Goal: Task Accomplishment & Management: Manage account settings

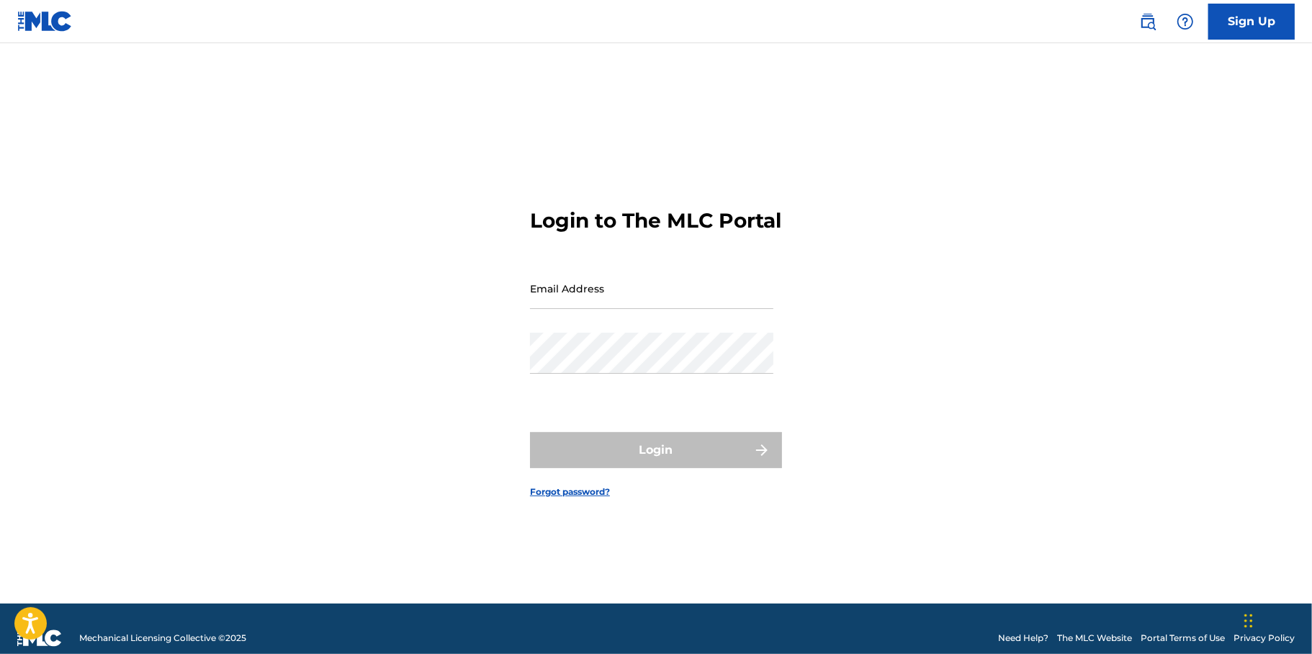
click at [579, 300] on input "Email Address" at bounding box center [651, 288] width 243 height 41
click at [688, 309] on input "[EMAIL_ADDRESS][DOMAIN_NAME]" at bounding box center [651, 288] width 243 height 41
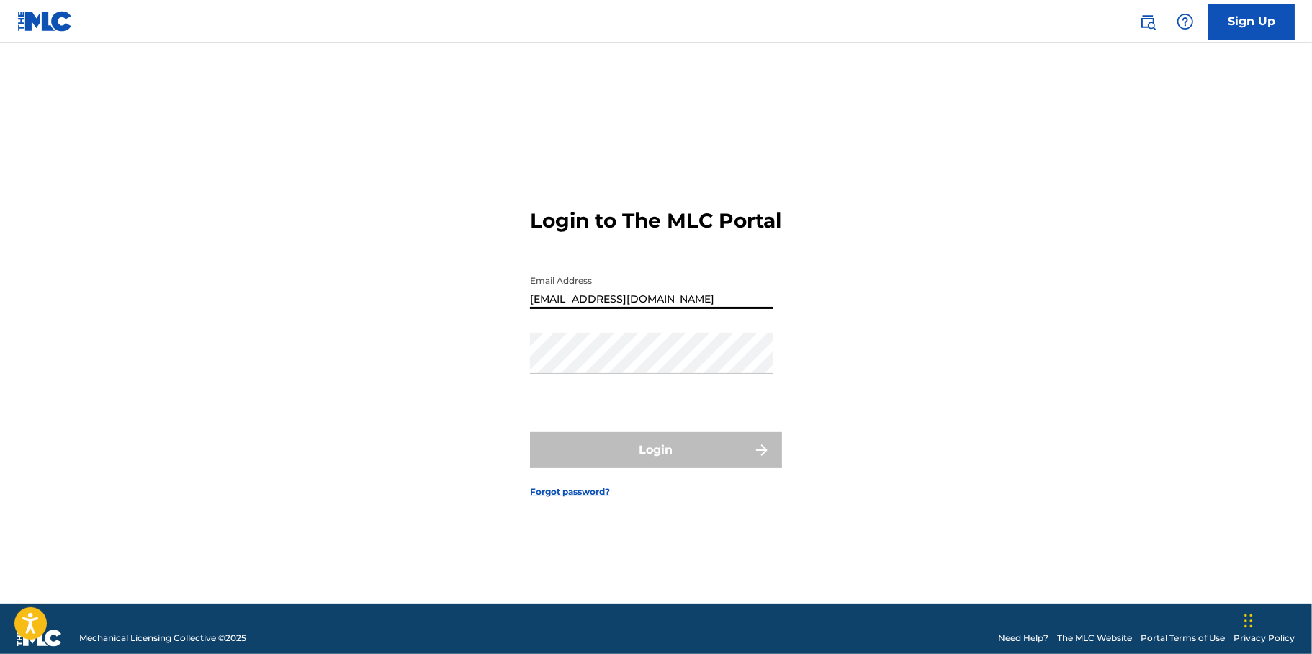
type input "[EMAIL_ADDRESS][PERSON_NAME][DOMAIN_NAME]"
click at [810, 545] on div "Login to The MLC Portal Email Address [EMAIL_ADDRESS][PERSON_NAME][DOMAIN_NAME]…" at bounding box center [656, 341] width 1008 height 524
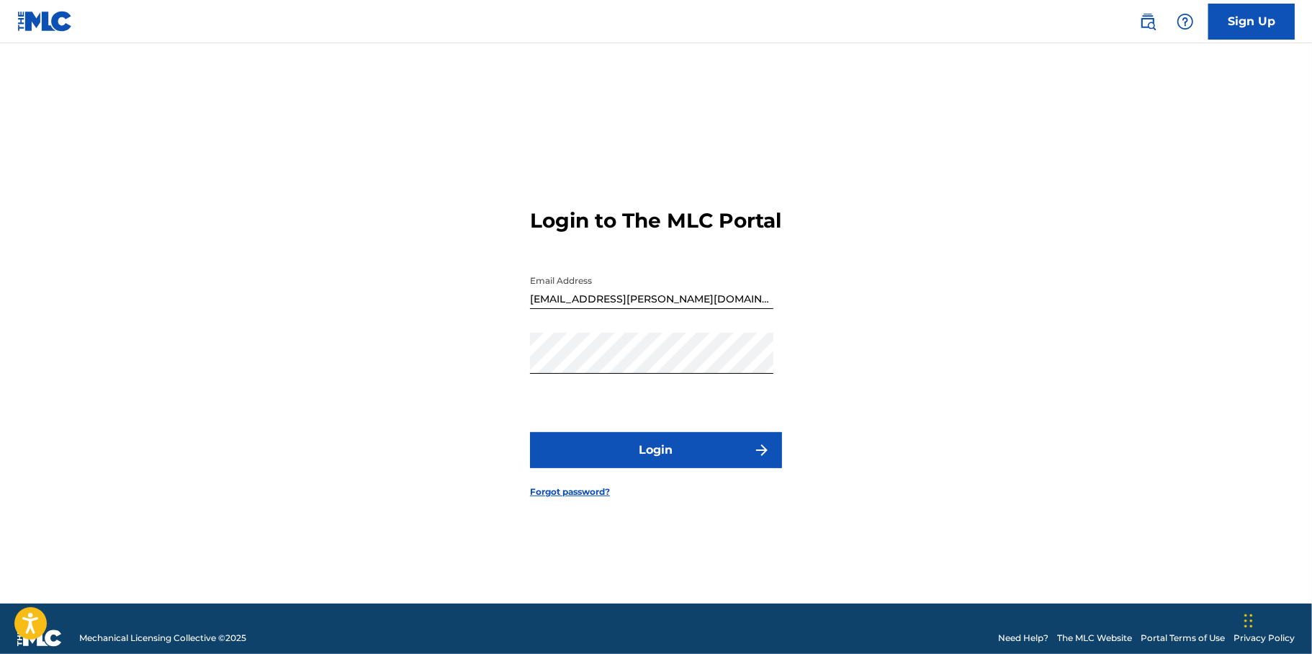
click at [638, 466] on button "Login" at bounding box center [656, 450] width 252 height 36
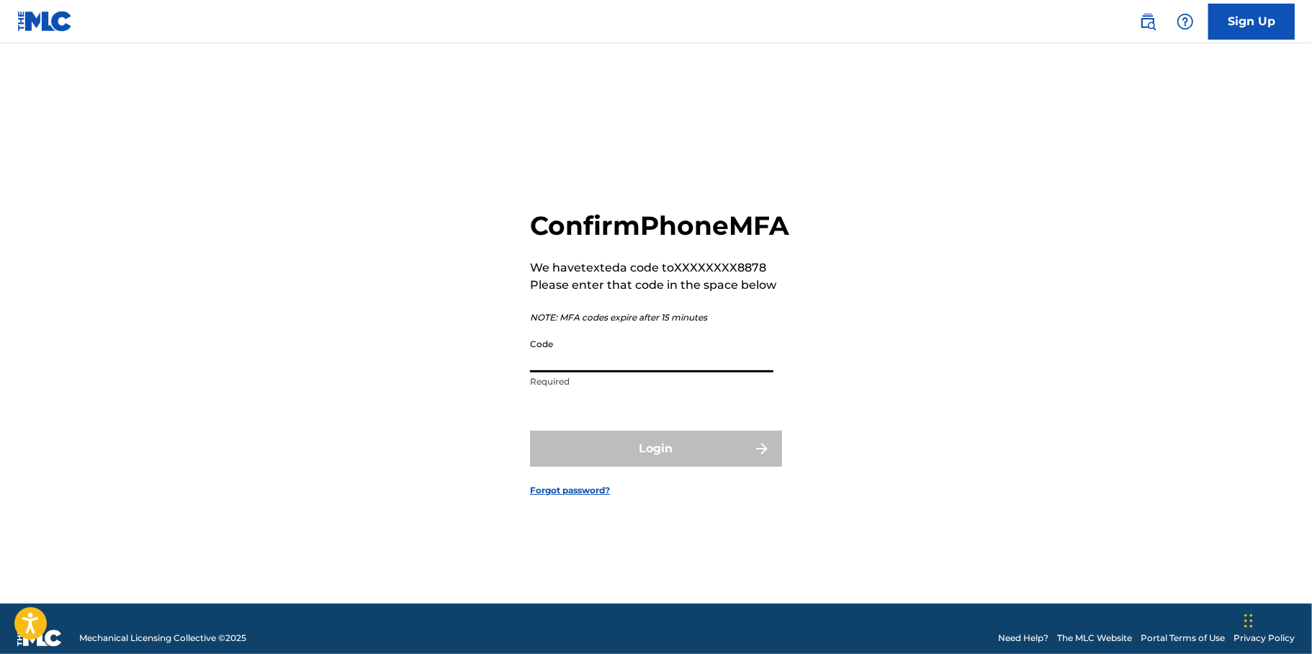
click at [586, 372] on input "Code" at bounding box center [651, 351] width 243 height 41
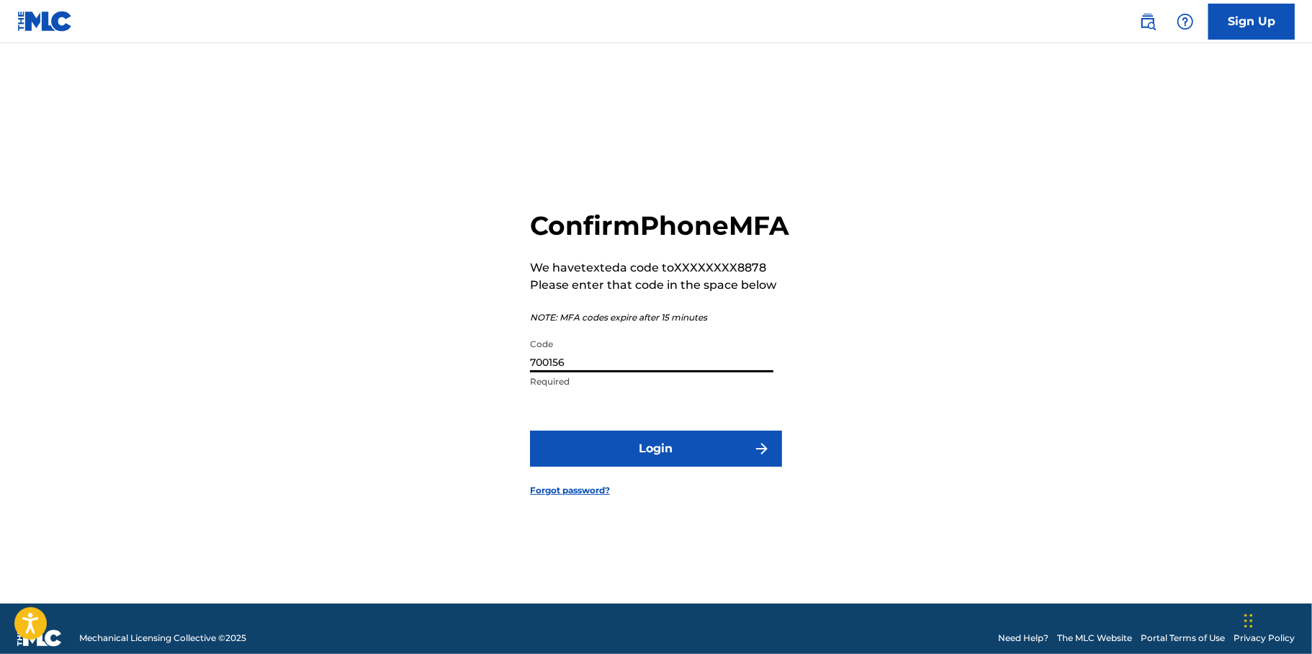
type input "700156"
click at [632, 467] on button "Login" at bounding box center [656, 449] width 252 height 36
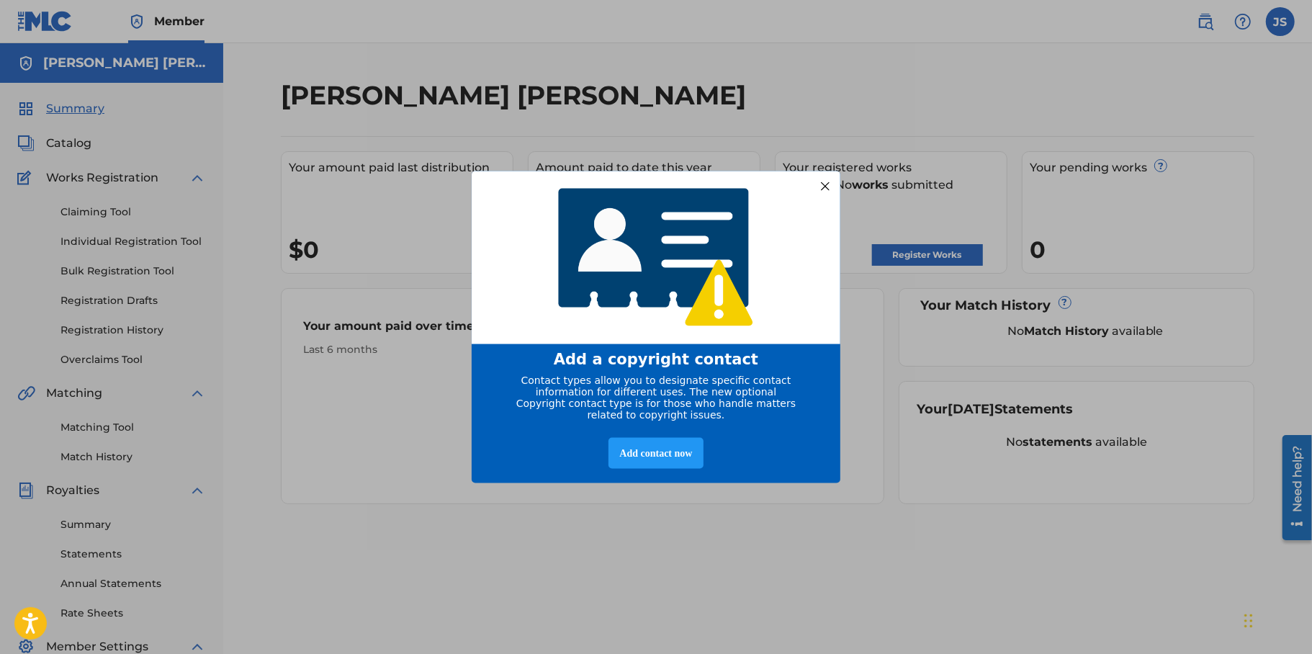
click at [830, 176] on div at bounding box center [825, 185] width 19 height 19
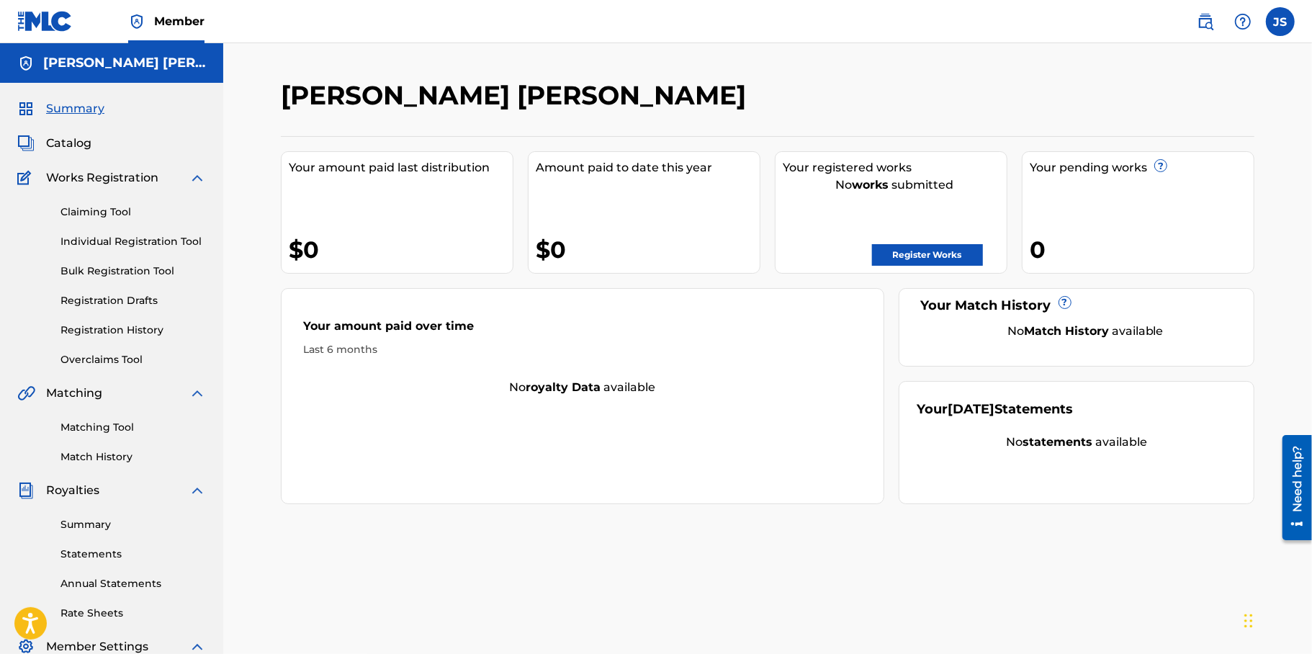
click at [327, 223] on div "Your amount paid last distribution $0" at bounding box center [397, 212] width 233 height 122
click at [96, 174] on span "Works Registration" at bounding box center [102, 177] width 112 height 17
click at [73, 143] on span "Catalog" at bounding box center [68, 143] width 45 height 17
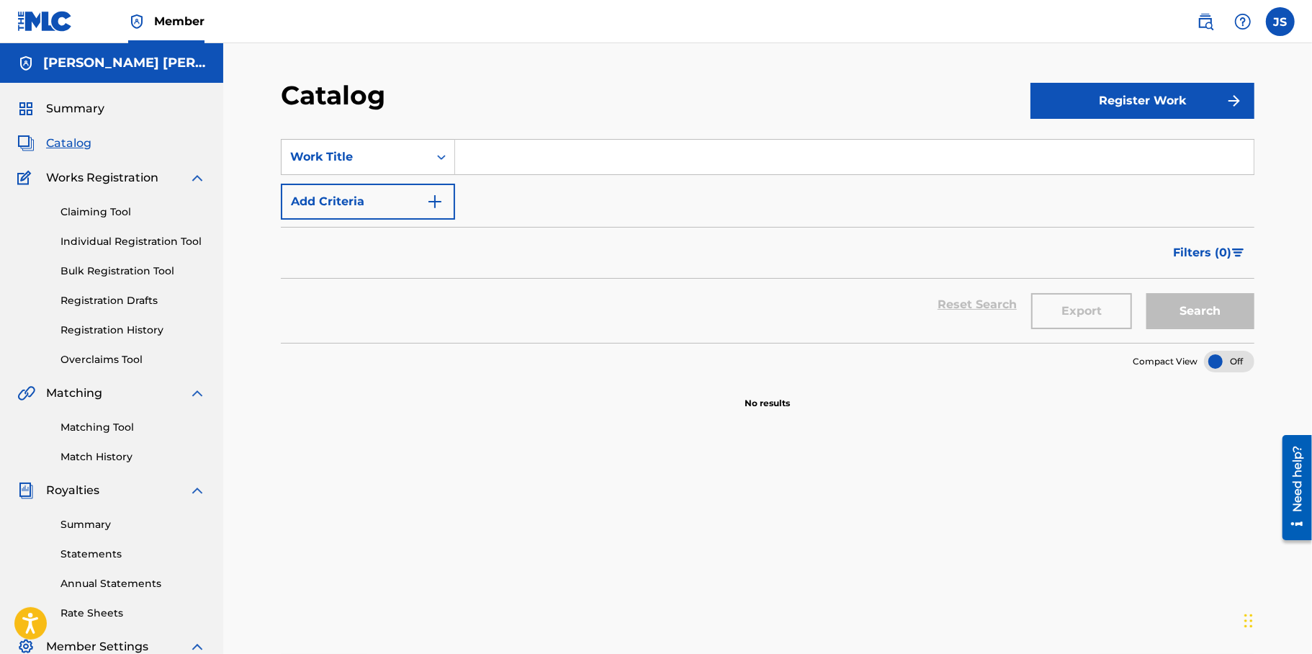
click at [73, 143] on span "Catalog" at bounding box center [68, 143] width 45 height 17
click at [532, 142] on input "Search Form" at bounding box center [854, 157] width 799 height 35
click at [1147, 293] on button "Search" at bounding box center [1201, 311] width 108 height 36
click at [612, 165] on input "slow down / [PERSON_NAME][GEOGRAPHIC_DATA]" at bounding box center [854, 157] width 799 height 35
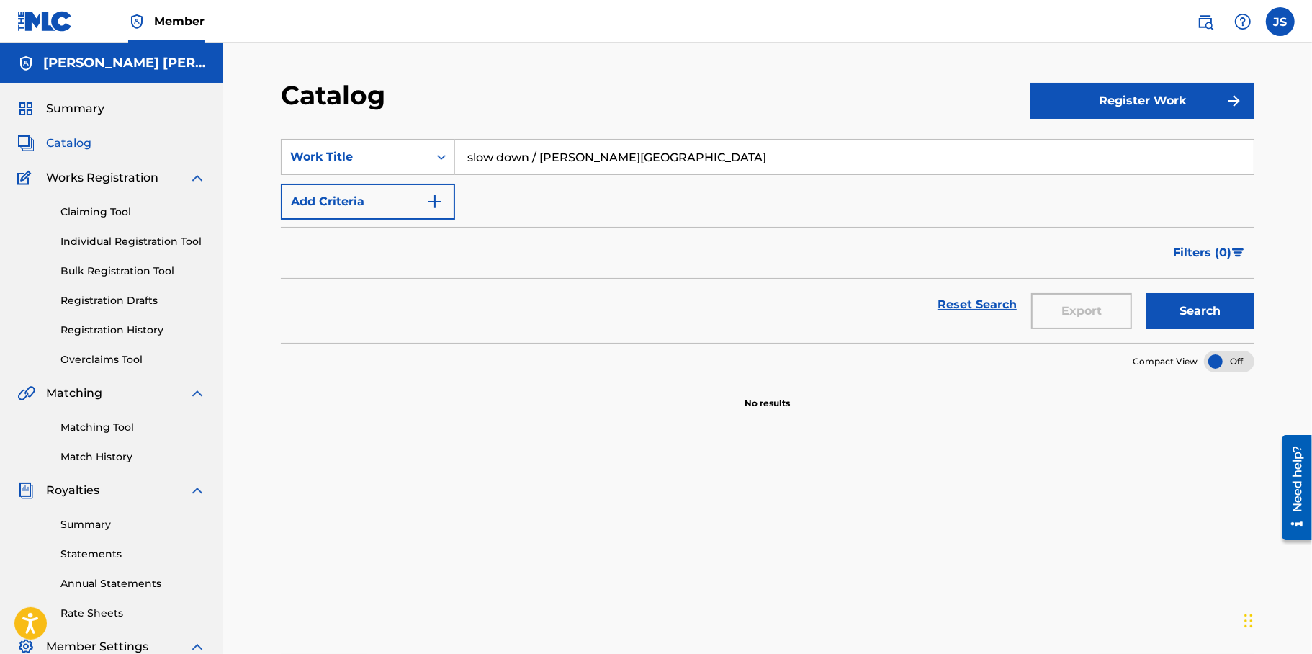
click at [612, 165] on input "slow down / [PERSON_NAME][GEOGRAPHIC_DATA]" at bounding box center [854, 157] width 799 height 35
type input "k"
type input "[PERSON_NAME]"
click at [1147, 293] on button "Search" at bounding box center [1201, 311] width 108 height 36
click at [382, 149] on div "Work Title" at bounding box center [355, 156] width 130 height 17
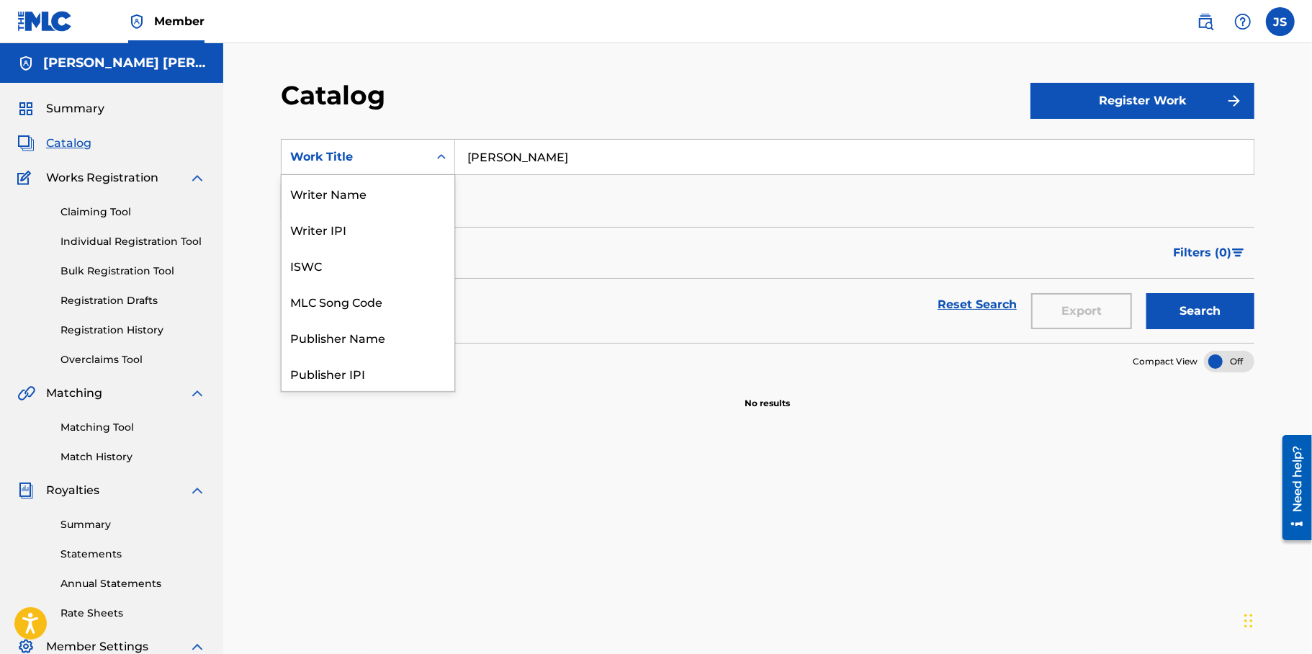
scroll to position [216, 0]
click at [375, 305] on div "Artist" at bounding box center [368, 301] width 173 height 36
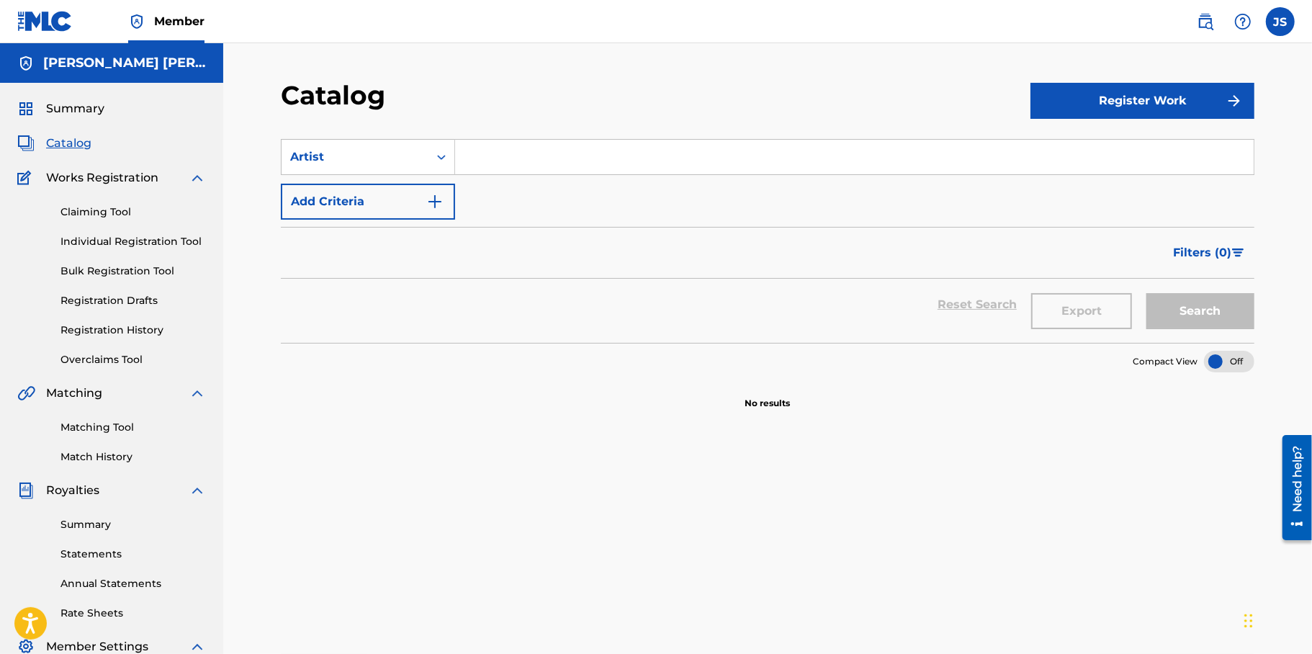
click at [596, 140] on input "Search Form" at bounding box center [854, 157] width 799 height 35
click at [1147, 293] on button "Search" at bounding box center [1201, 311] width 108 height 36
click at [596, 140] on input "[PERSON_NAME]" at bounding box center [854, 157] width 799 height 35
type input "[PERSON_NAME]"
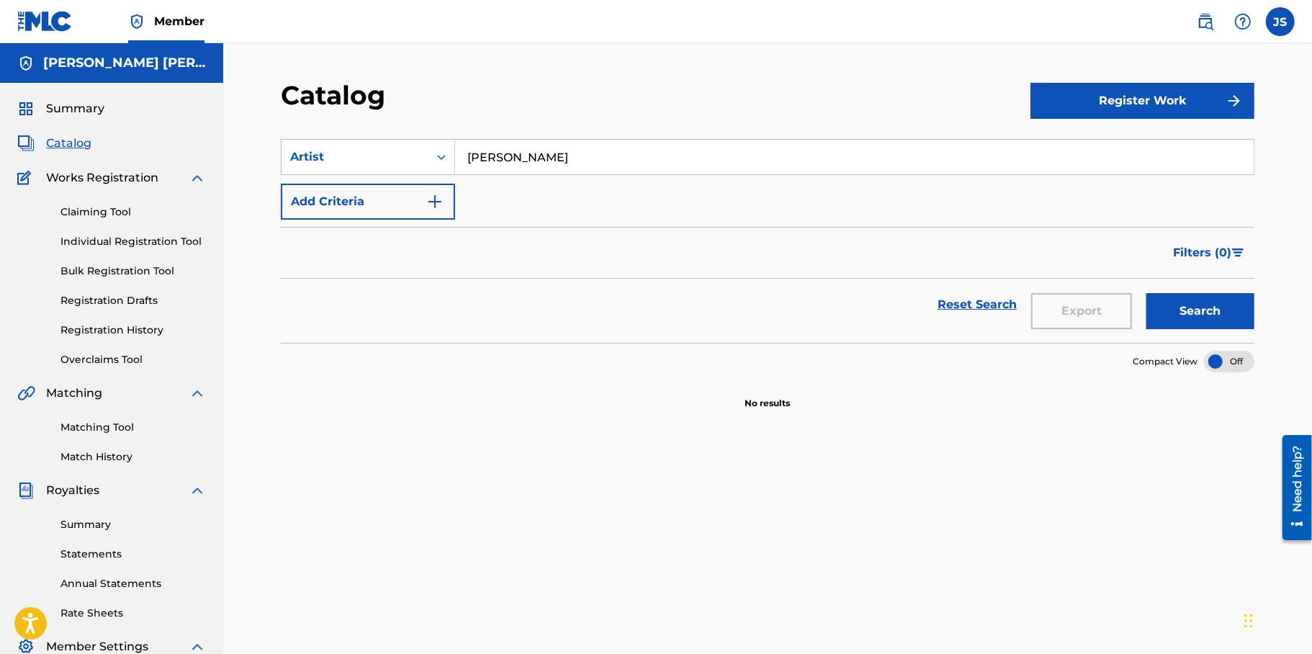
click at [1147, 293] on button "Search" at bounding box center [1201, 311] width 108 height 36
click at [596, 140] on input "[PERSON_NAME]" at bounding box center [854, 157] width 799 height 35
click at [168, 508] on div "Summary Statements Annual Statements Rate Sheets" at bounding box center [111, 560] width 189 height 122
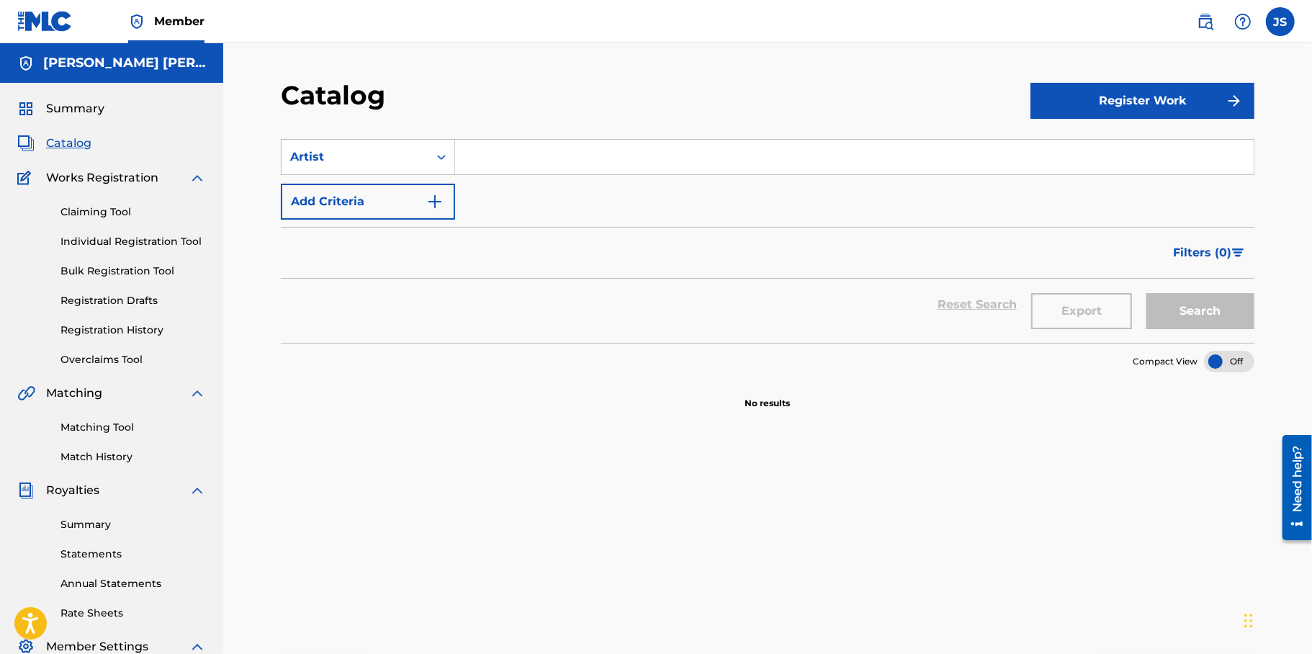
click at [104, 511] on div "Summary Statements Annual Statements Rate Sheets" at bounding box center [111, 560] width 189 height 122
click at [107, 326] on link "Registration History" at bounding box center [134, 330] width 146 height 15
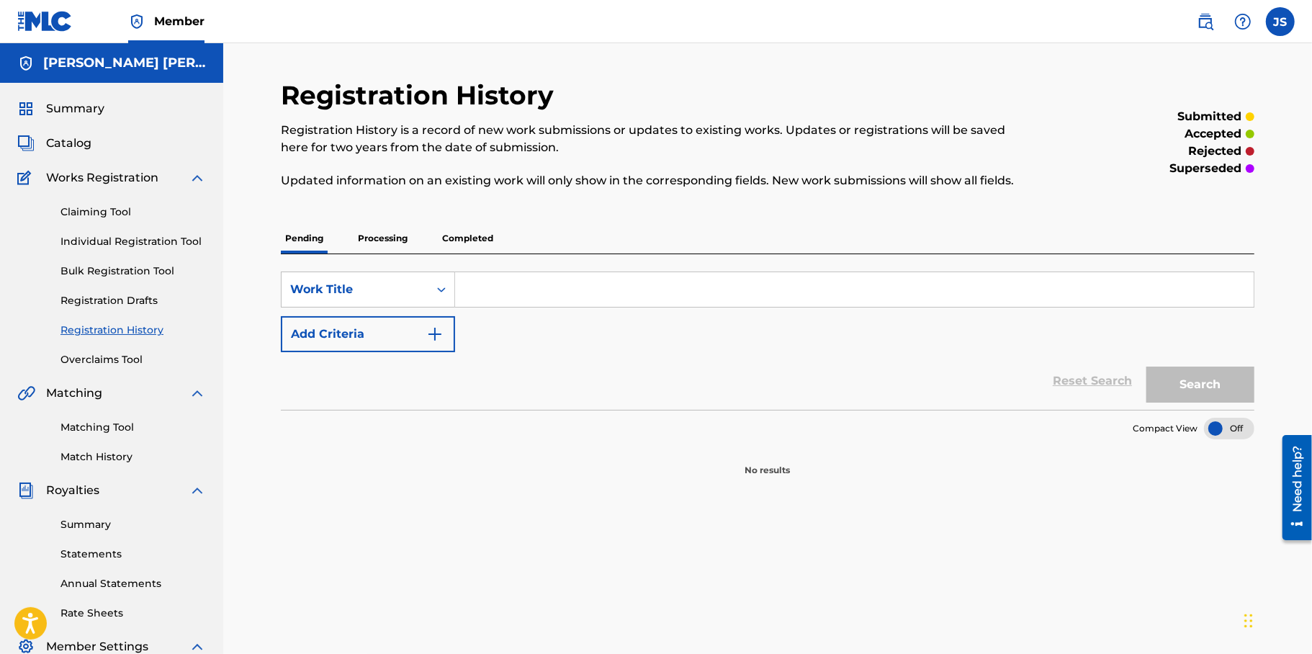
click at [411, 240] on p "Processing" at bounding box center [383, 238] width 58 height 30
click at [471, 233] on p "Completed" at bounding box center [468, 238] width 60 height 30
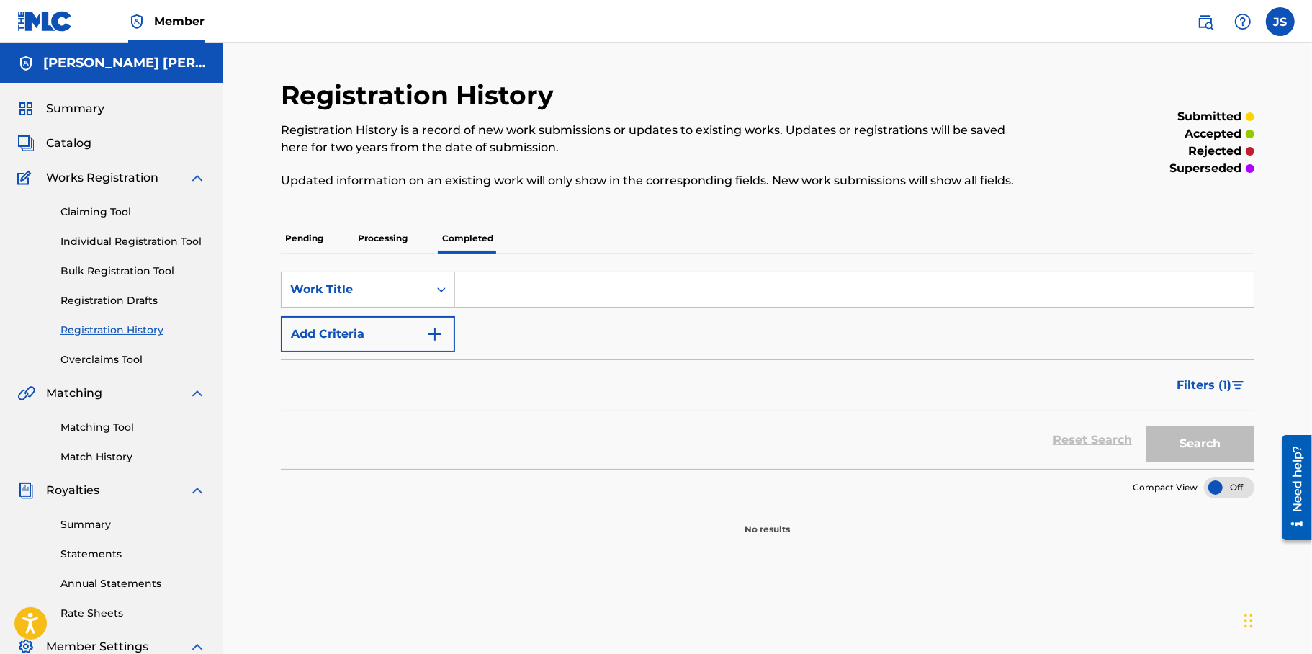
click at [401, 227] on p "Processing" at bounding box center [383, 238] width 58 height 30
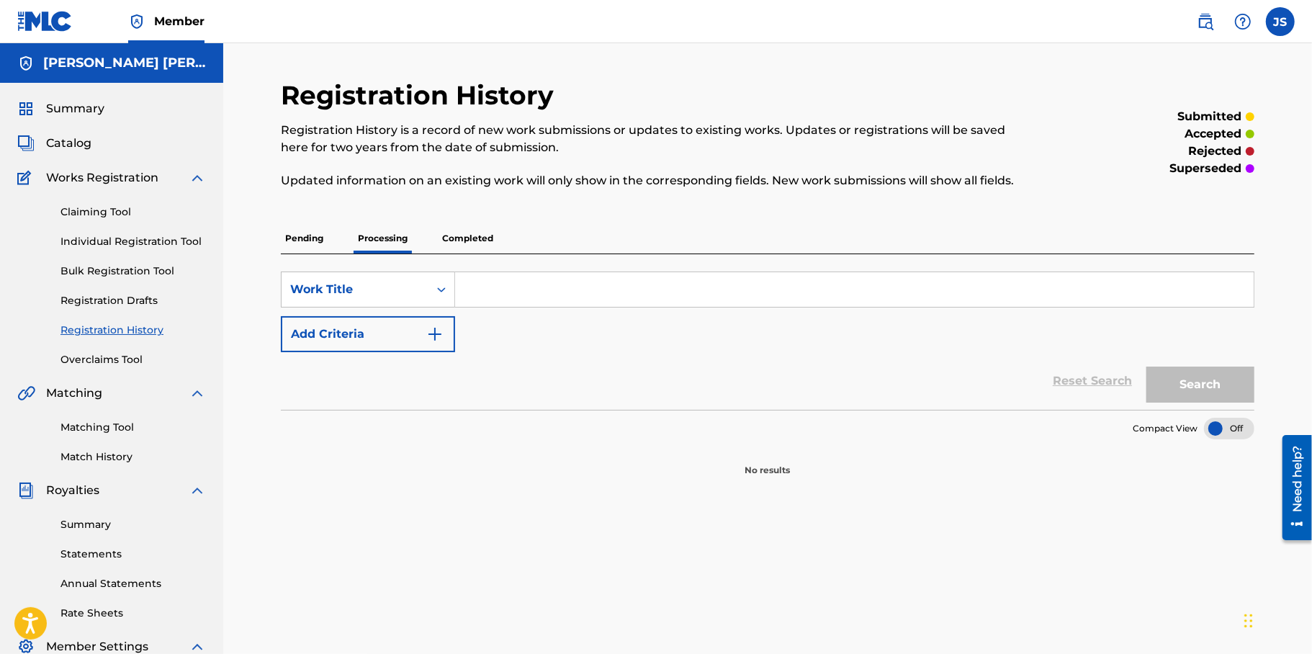
click at [464, 221] on div "Registration History Registration History is a record of new work submissions o…" at bounding box center [768, 278] width 974 height 398
click at [451, 237] on p "Completed" at bounding box center [468, 238] width 60 height 30
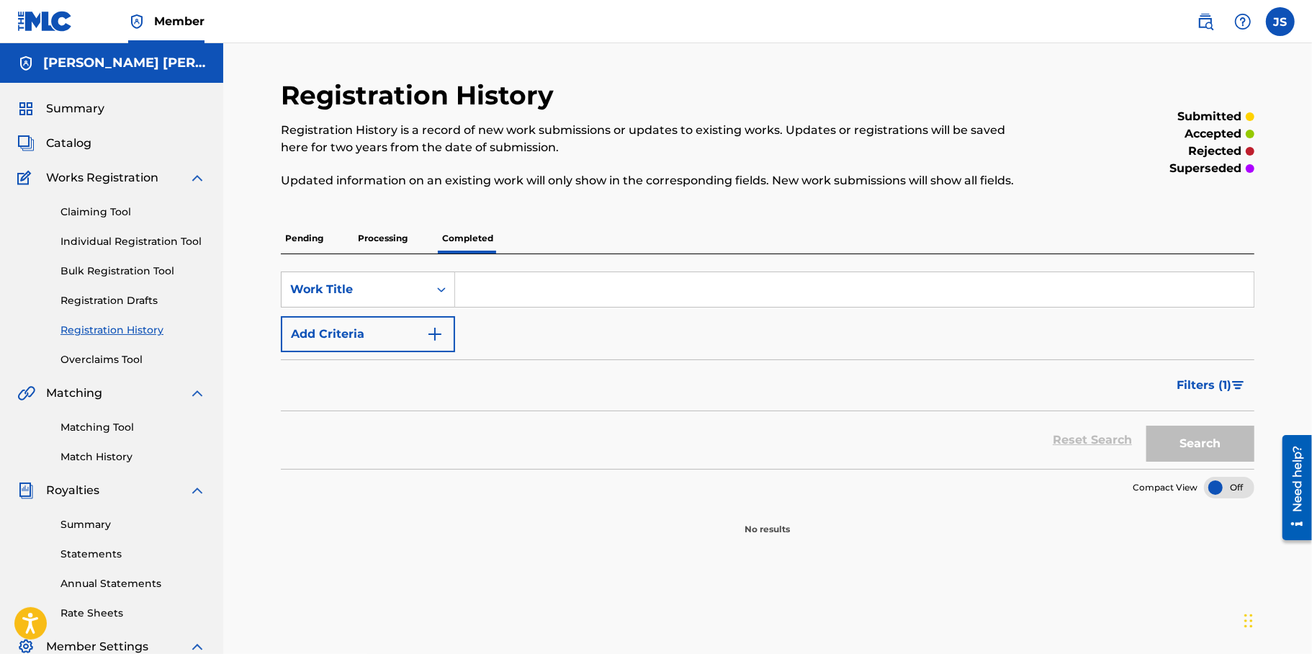
click at [1215, 391] on span "Filters ( 1 )" at bounding box center [1204, 385] width 55 height 17
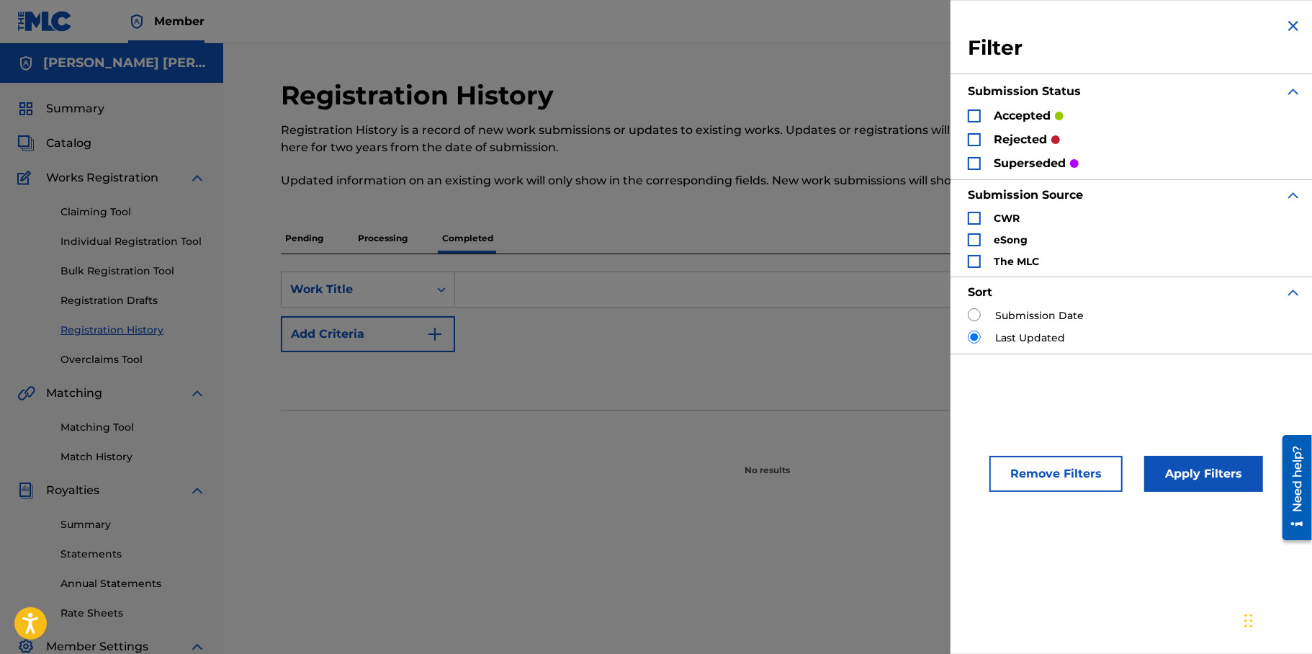
click at [1068, 470] on button "Remove Filters" at bounding box center [1056, 474] width 133 height 36
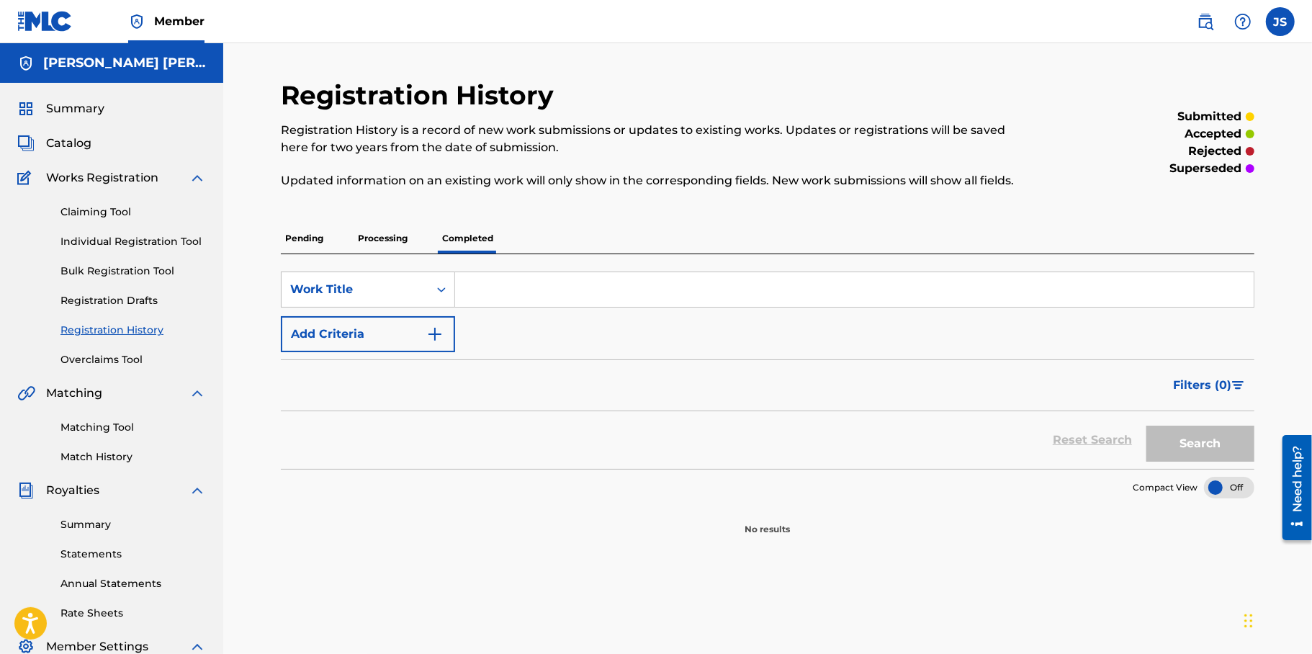
click at [86, 95] on div "Summary Catalog Works Registration Claiming Tool Individual Registration Tool B…" at bounding box center [111, 453] width 223 height 741
click at [84, 106] on span "Summary" at bounding box center [75, 108] width 58 height 17
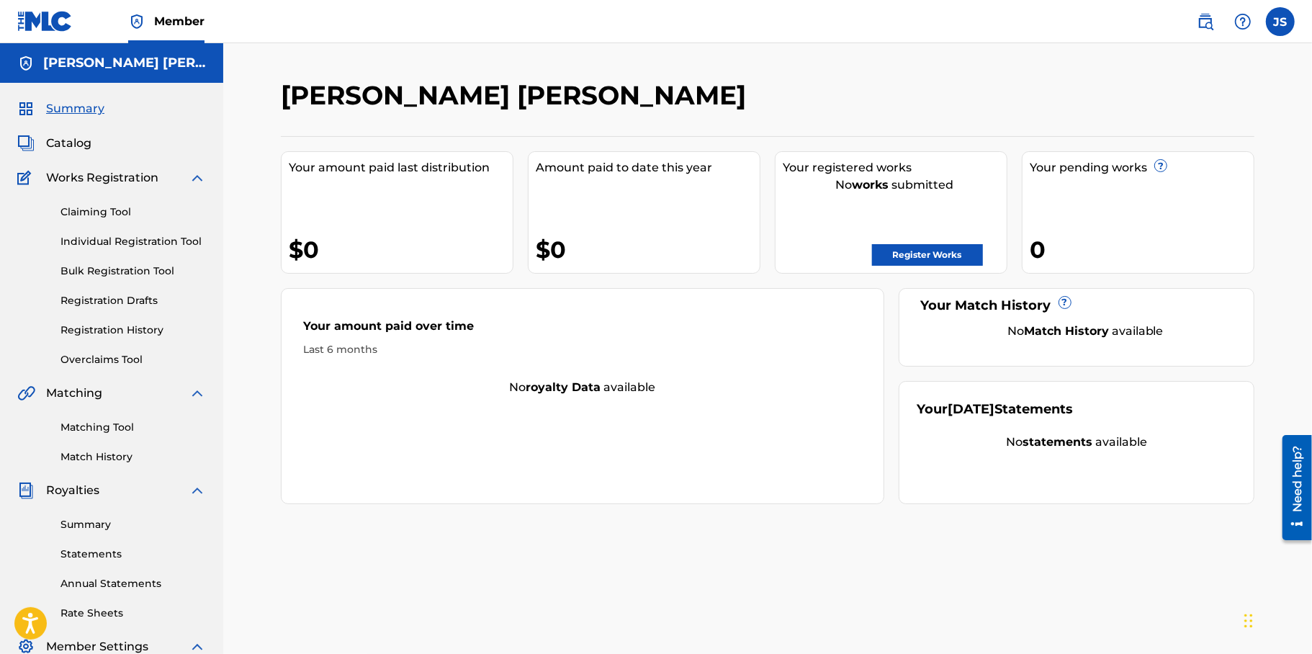
click at [912, 246] on link "Register Works" at bounding box center [927, 255] width 111 height 22
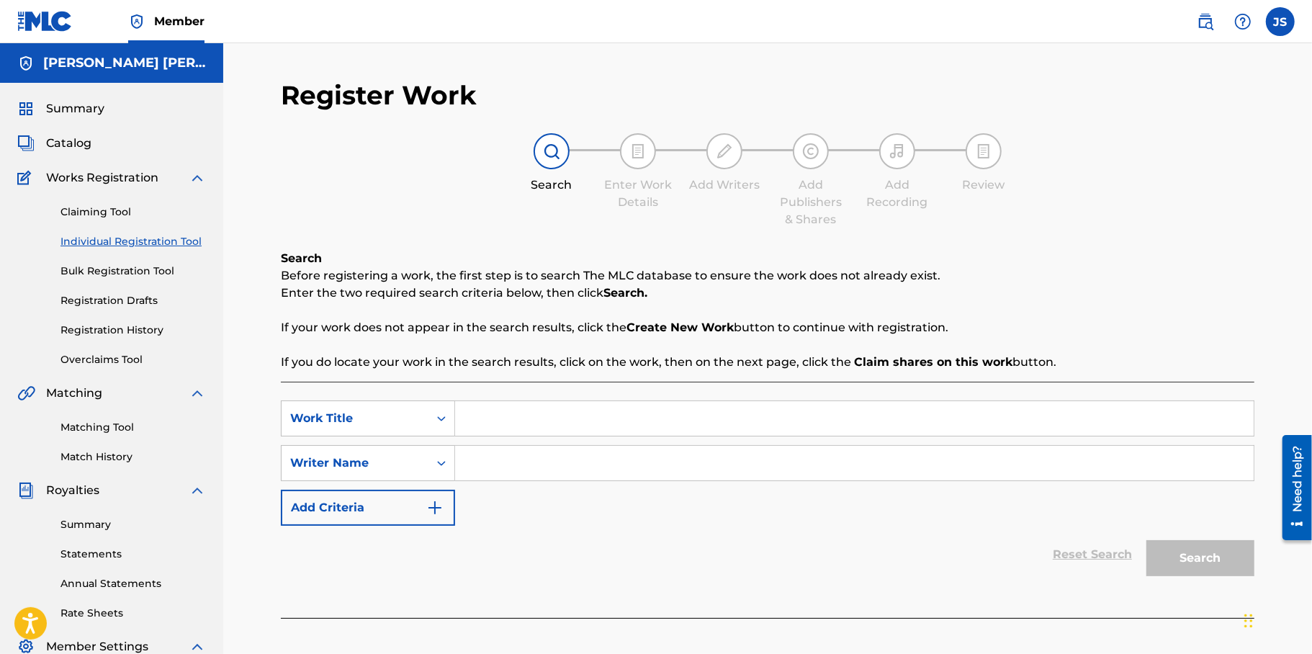
click at [72, 138] on span "Catalog" at bounding box center [68, 143] width 45 height 17
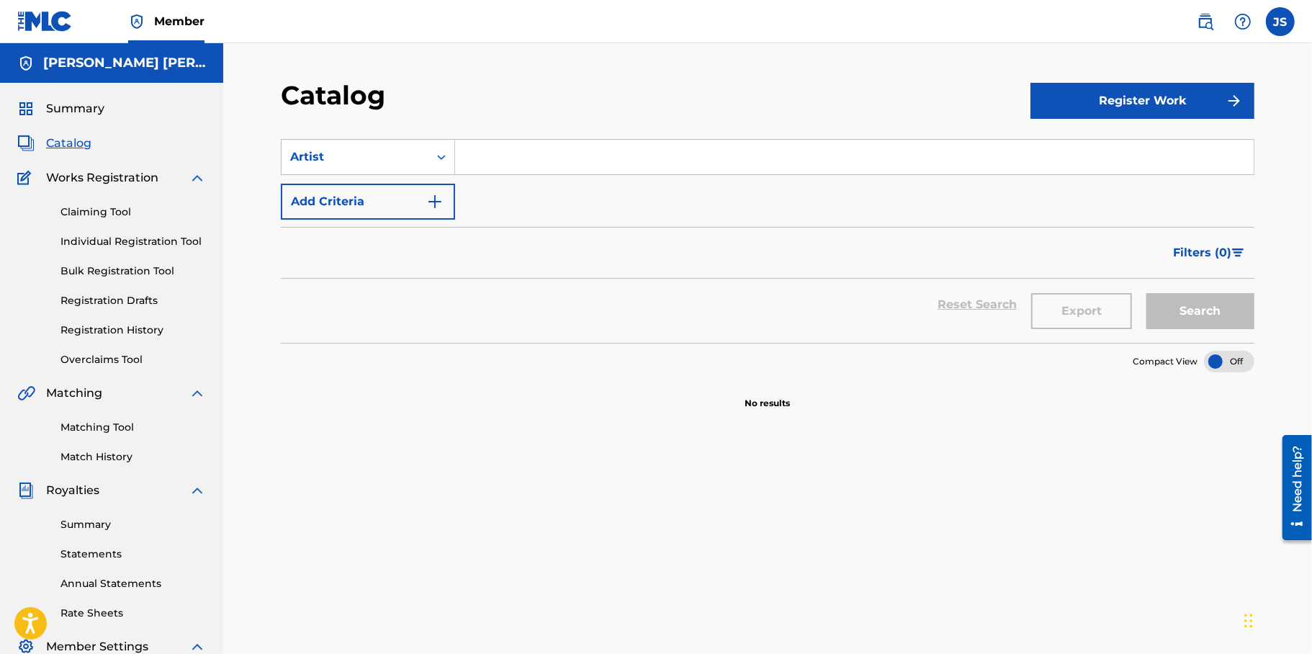
click at [717, 149] on input "Search Form" at bounding box center [854, 157] width 799 height 35
click at [425, 165] on div "Artist" at bounding box center [355, 156] width 147 height 27
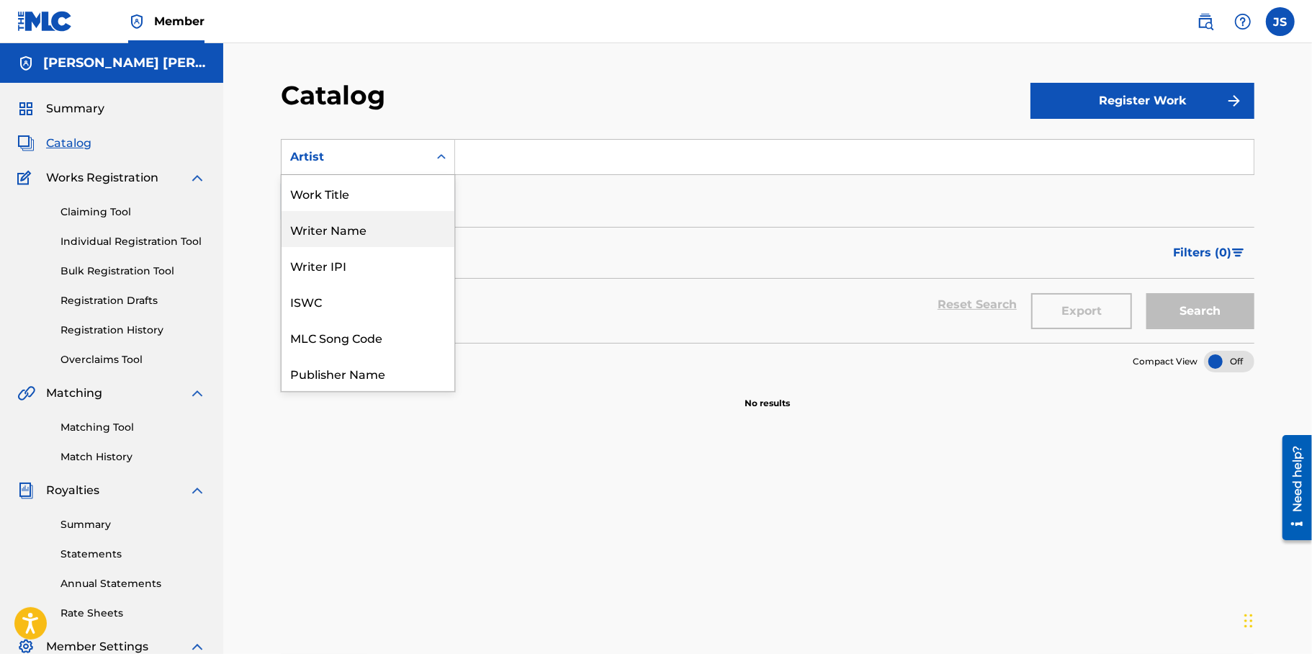
click at [370, 228] on div "Writer Name" at bounding box center [368, 229] width 173 height 36
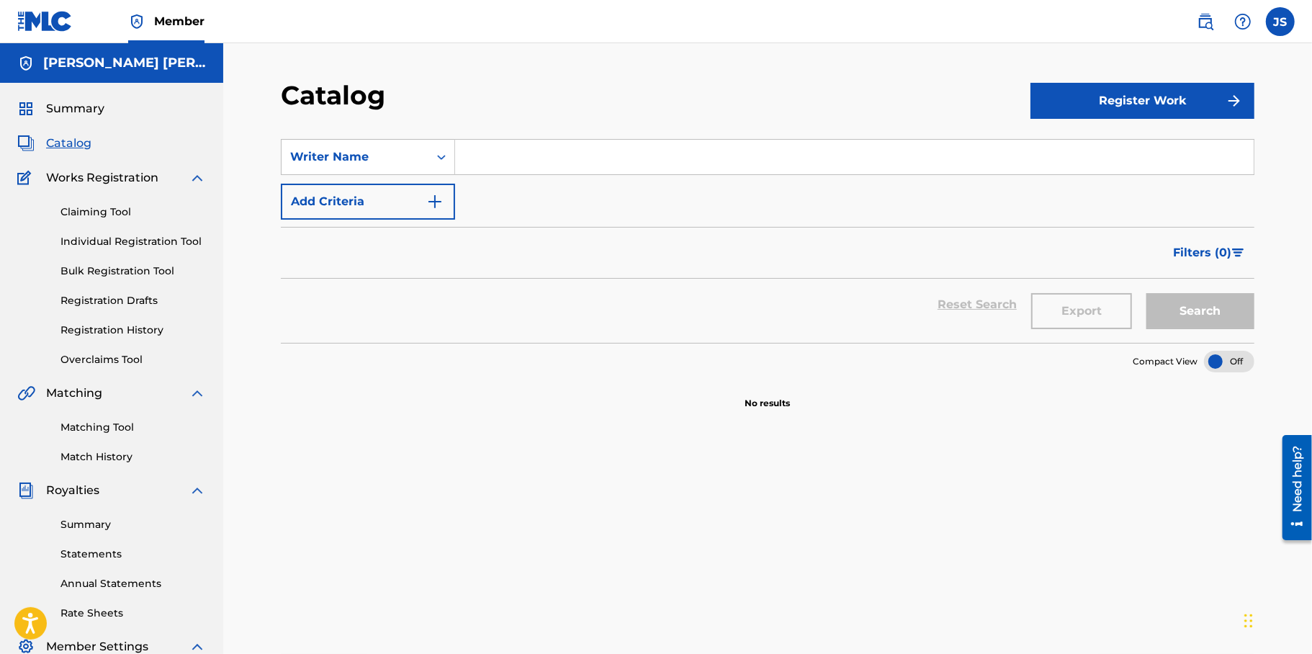
click at [478, 163] on input "Search Form" at bounding box center [854, 157] width 799 height 35
type input "[PERSON_NAME] [PERSON_NAME]"
click at [1209, 293] on button "Search" at bounding box center [1201, 311] width 108 height 36
click at [844, 217] on div "SearchWithCriteriae578936c-feb0-44e3-a079-a447bdcfa42b Writer Name [PERSON_NAME…" at bounding box center [768, 179] width 974 height 81
